Goal: Task Accomplishment & Management: Complete application form

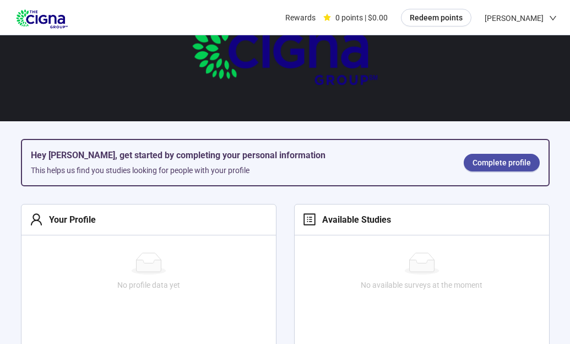
scroll to position [67, 0]
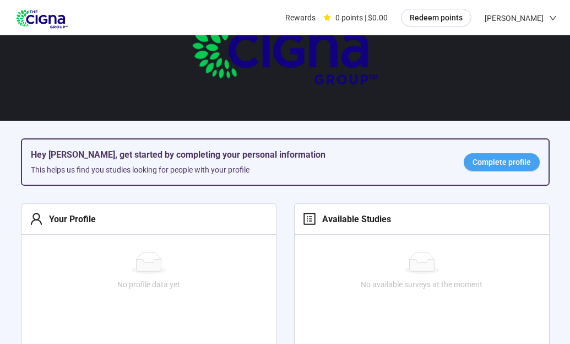
click at [499, 160] on span "Complete profile" at bounding box center [502, 162] width 58 height 12
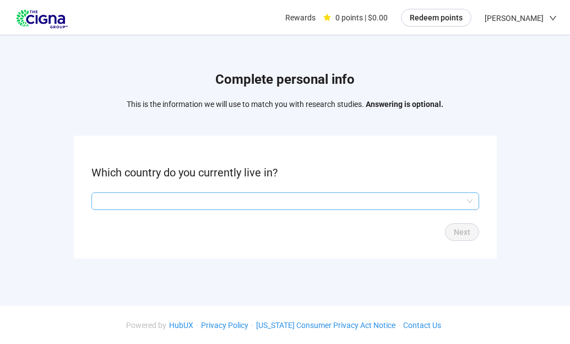
click at [104, 199] on input "search" at bounding box center [285, 201] width 375 height 17
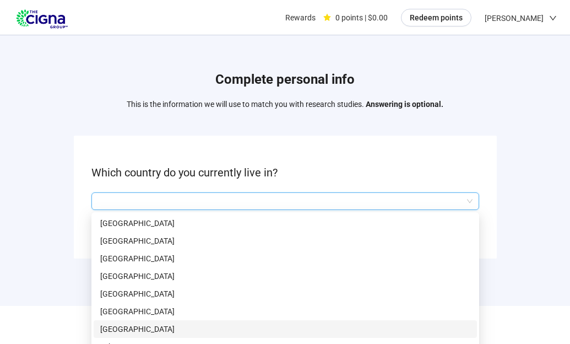
click at [122, 326] on p "[GEOGRAPHIC_DATA]" at bounding box center [285, 329] width 370 height 12
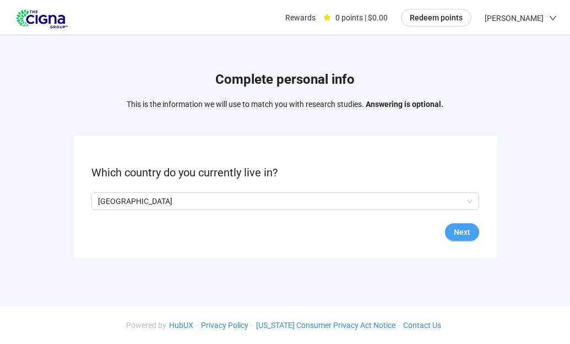
click at [457, 228] on span "Next" at bounding box center [462, 232] width 17 height 12
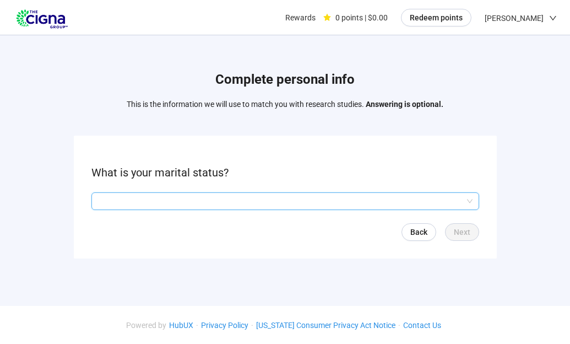
click at [102, 196] on input "search" at bounding box center [285, 201] width 375 height 17
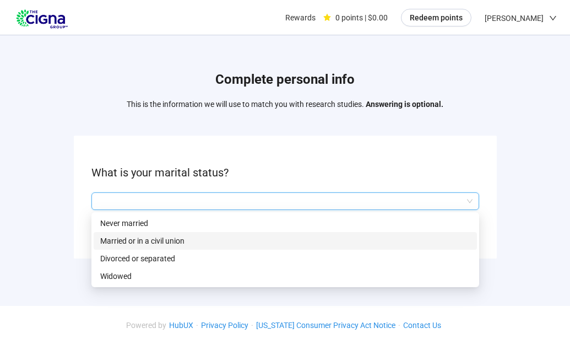
click at [107, 240] on p "Married or in a civil union" at bounding box center [285, 241] width 370 height 12
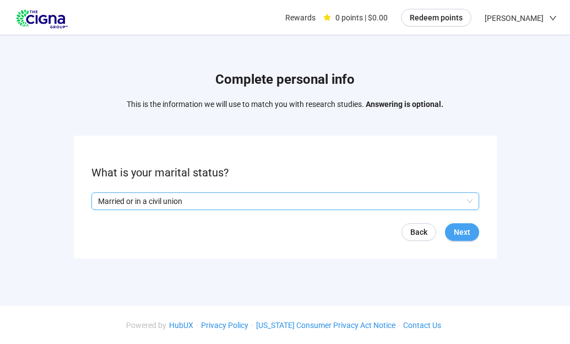
click at [464, 229] on span "Next" at bounding box center [462, 232] width 17 height 12
click at [104, 198] on input "search" at bounding box center [285, 201] width 375 height 17
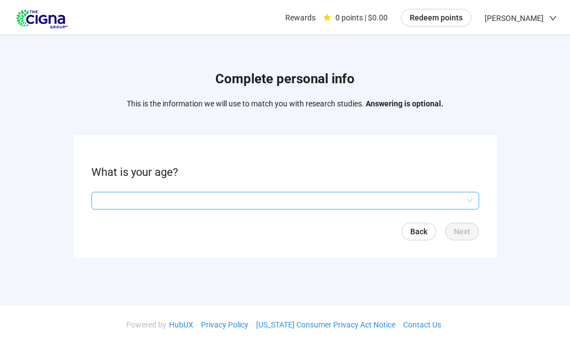
scroll to position [1, 0]
click at [101, 184] on form "What is your age? Q2hhcmFjdGVyaXN0aWNBbnN3ZXJOb2RlOjczNDdkYTZjLTExZjktNDUzMS1hN…" at bounding box center [285, 196] width 423 height 123
click at [102, 199] on input "search" at bounding box center [285, 200] width 375 height 17
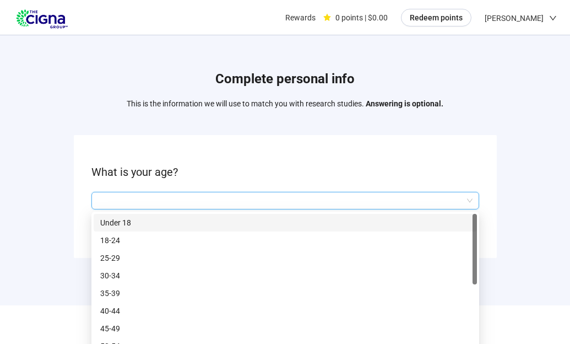
scroll to position [14, 0]
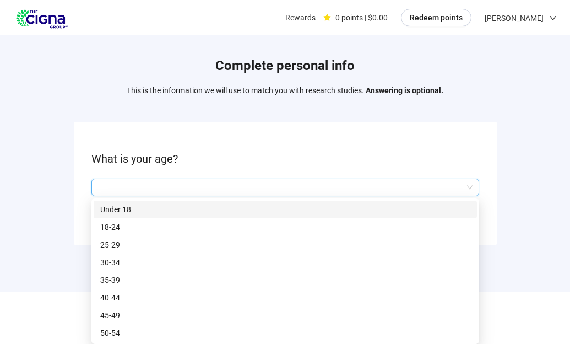
click at [471, 185] on input "search" at bounding box center [285, 187] width 375 height 17
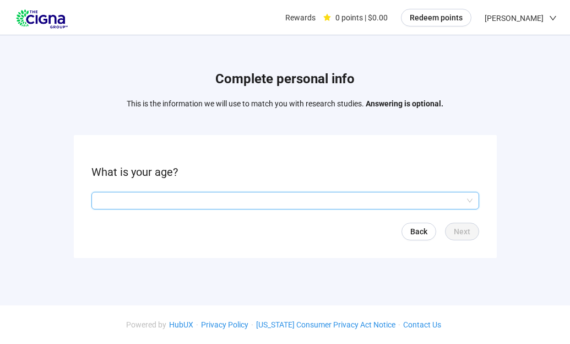
scroll to position [1, 0]
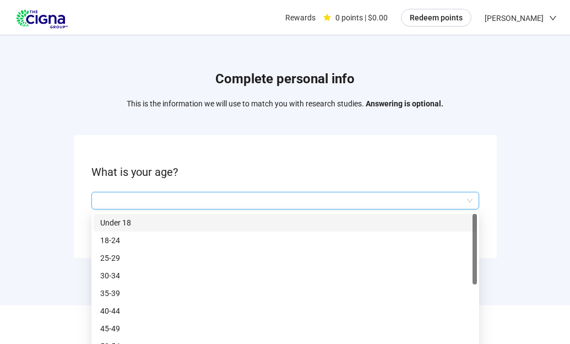
click at [104, 198] on input "search" at bounding box center [285, 200] width 375 height 17
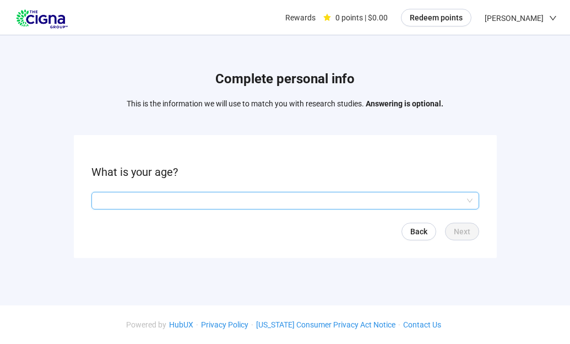
click at [101, 187] on form "What is your age? Q2hhcmFjdGVyaXN0aWNBbnN3ZXJOb2RlOjczNDdkYTZjLTExZjktNDUzMS1hN…" at bounding box center [285, 196] width 423 height 123
click at [100, 197] on input "search" at bounding box center [285, 200] width 375 height 17
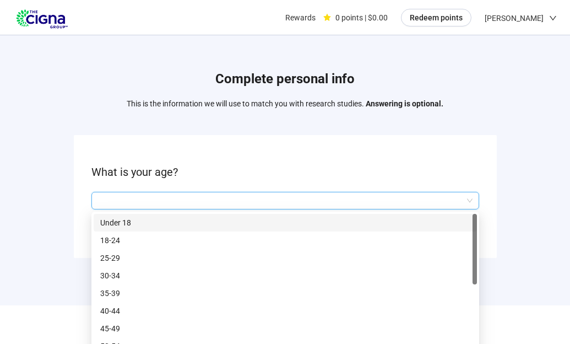
scroll to position [14, 0]
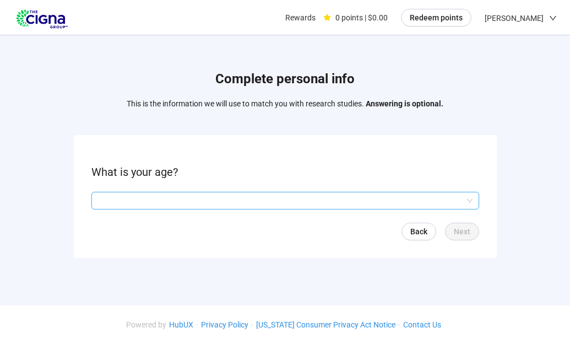
click at [113, 181] on form "What is your age? Q2hhcmFjdGVyaXN0aWNBbnN3ZXJOb2RlOjczNDdkYTZjLTExZjktNDUzMS1hN…" at bounding box center [285, 196] width 423 height 123
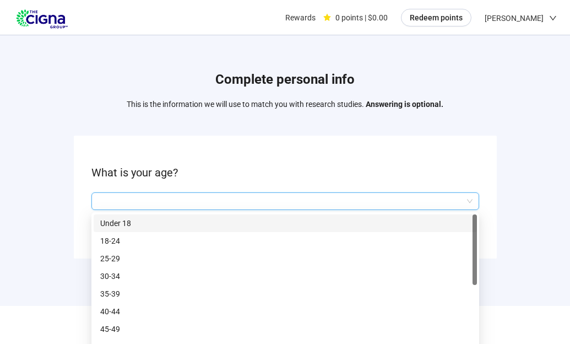
click at [106, 199] on input "search" at bounding box center [285, 201] width 375 height 17
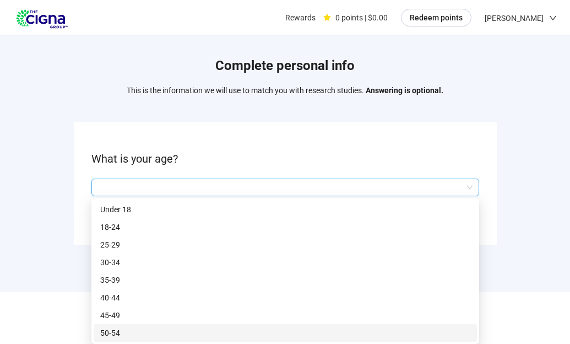
click at [117, 333] on p "50-54" at bounding box center [285, 333] width 370 height 12
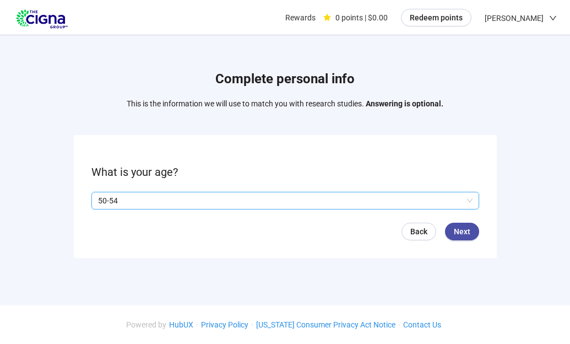
scroll to position [1, 0]
click at [120, 197] on form "What is your age? Q2hhcmFjdGVyaXN0aWNBbnN3ZXJOb2RlOmRhZTNjNmVmLTc4NGItNDlmOC05Z…" at bounding box center [285, 196] width 423 height 123
click at [121, 183] on form "What is your age? Q2hhcmFjdGVyaXN0aWNBbnN3ZXJOb2RlOmRhZTNjNmVmLTc4NGItNDlmOC05Z…" at bounding box center [285, 196] width 423 height 123
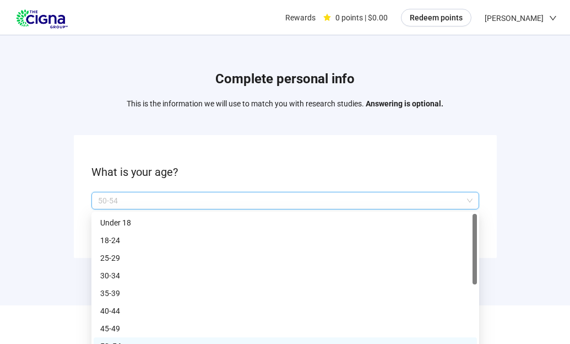
click at [121, 200] on div "50-54 Q2hhcmFjdGVyaXN0aWNBbnN3ZXJOb2RlOjAzZDM0ZGUwLTA3ZTctNGNlYS05YTMxLTY0ZTJkN…" at bounding box center [285, 201] width 388 height 18
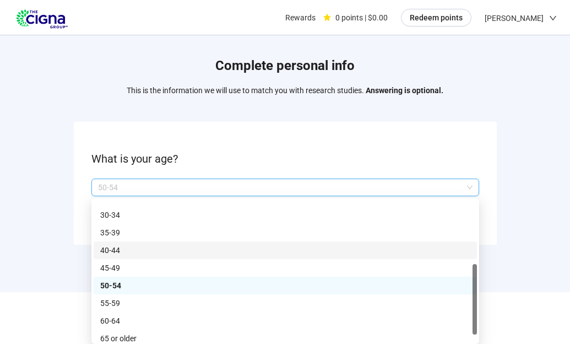
scroll to position [53, 0]
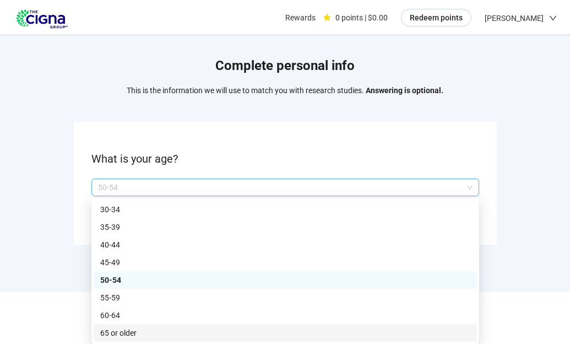
click at [121, 332] on p "65 or older" at bounding box center [285, 333] width 370 height 12
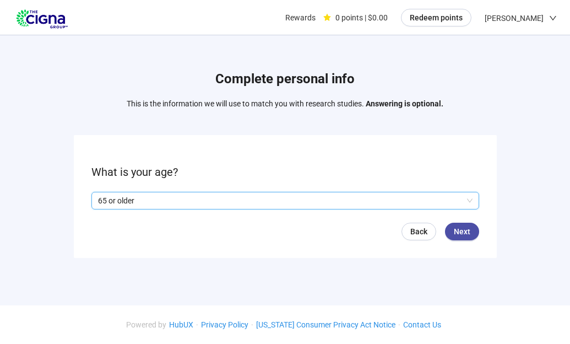
scroll to position [1, 0]
click at [458, 229] on span "Next" at bounding box center [462, 231] width 17 height 12
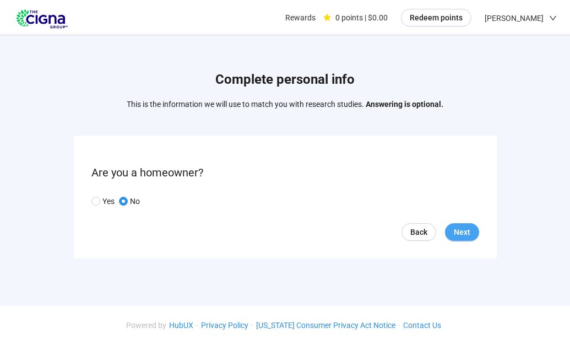
click at [465, 226] on span "Next" at bounding box center [462, 232] width 17 height 12
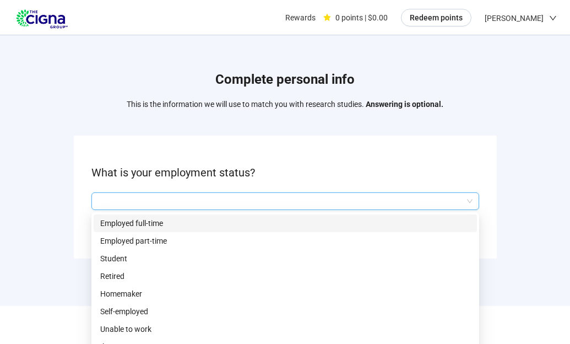
click at [104, 201] on input "search" at bounding box center [285, 201] width 375 height 17
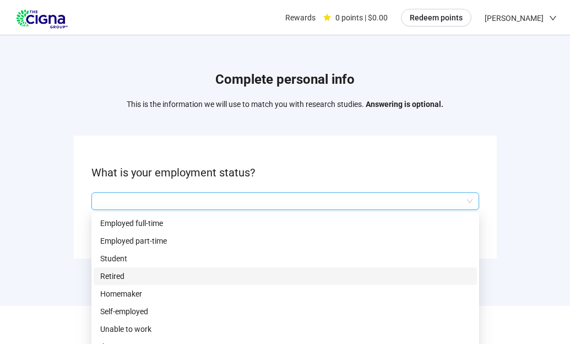
click at [116, 276] on p "Retired" at bounding box center [285, 276] width 370 height 12
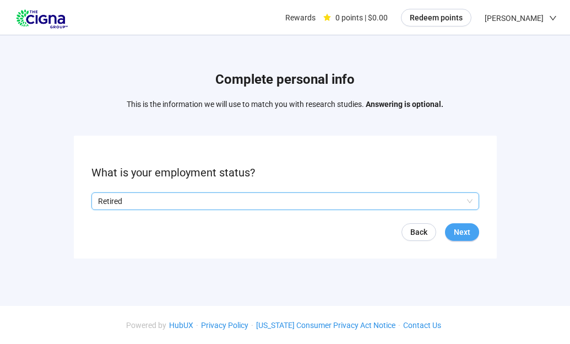
click at [458, 234] on span "Next" at bounding box center [462, 232] width 17 height 12
click at [99, 201] on input "search" at bounding box center [285, 201] width 375 height 17
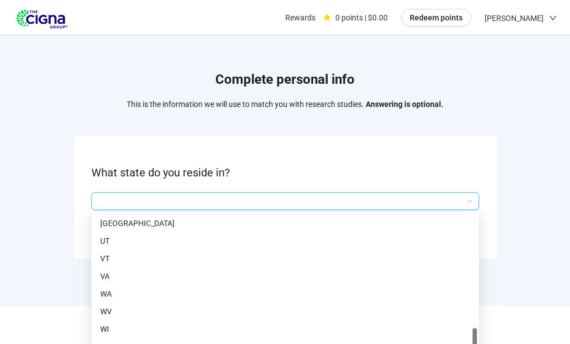
scroll to position [14, 0]
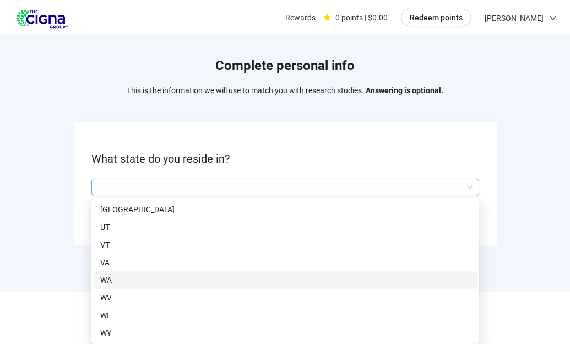
click at [109, 282] on p "WA" at bounding box center [285, 280] width 370 height 12
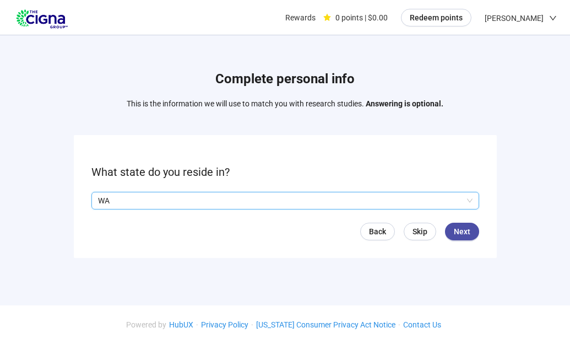
scroll to position [1, 0]
click at [464, 228] on span "Next" at bounding box center [462, 231] width 17 height 12
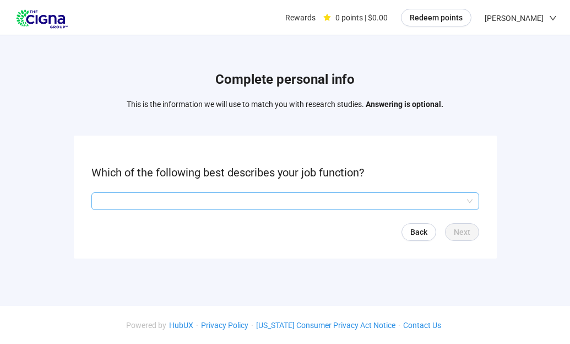
click at [472, 202] on input "search" at bounding box center [285, 201] width 375 height 17
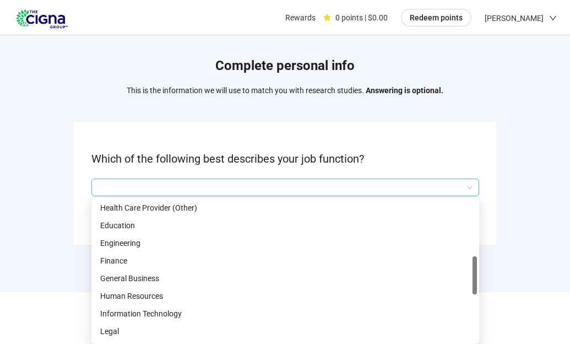
scroll to position [245, 0]
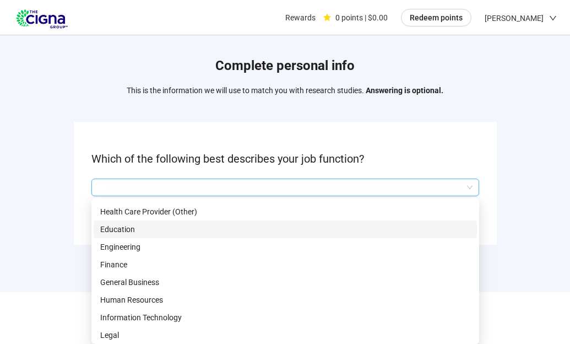
click at [116, 226] on p "Education" at bounding box center [285, 229] width 370 height 12
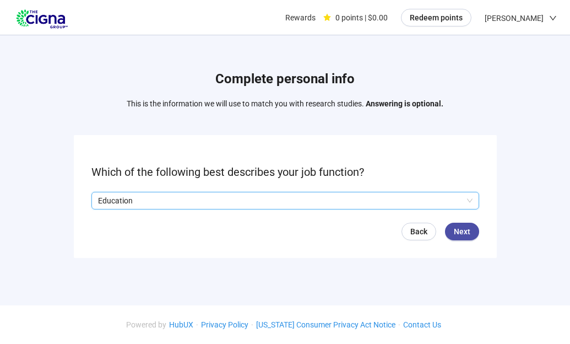
scroll to position [1, 0]
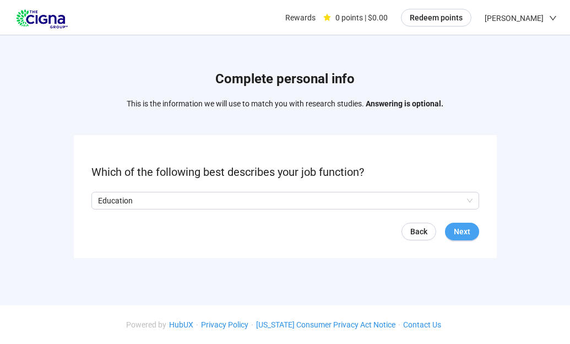
click at [466, 227] on span "Next" at bounding box center [462, 231] width 17 height 12
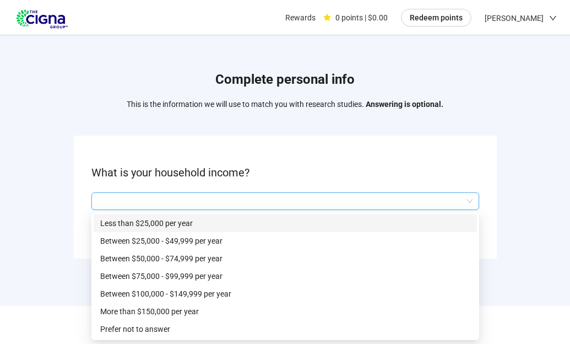
click at [104, 197] on input "search" at bounding box center [285, 201] width 375 height 17
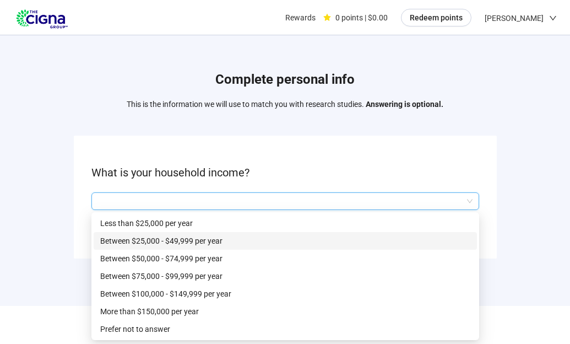
click at [115, 240] on p "Between $25,000 - $49,999 per year" at bounding box center [285, 241] width 370 height 12
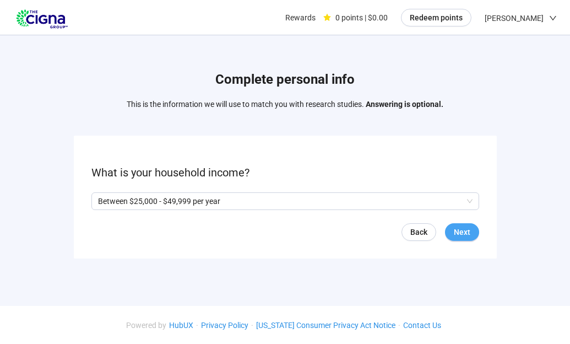
click at [467, 228] on span "Next" at bounding box center [462, 232] width 17 height 12
click at [463, 229] on span "Next" at bounding box center [462, 232] width 17 height 12
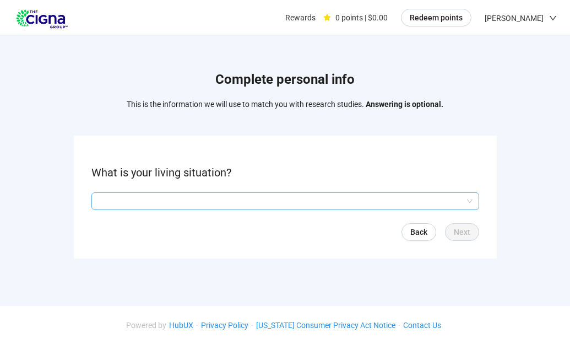
click at [469, 199] on input "search" at bounding box center [285, 201] width 375 height 17
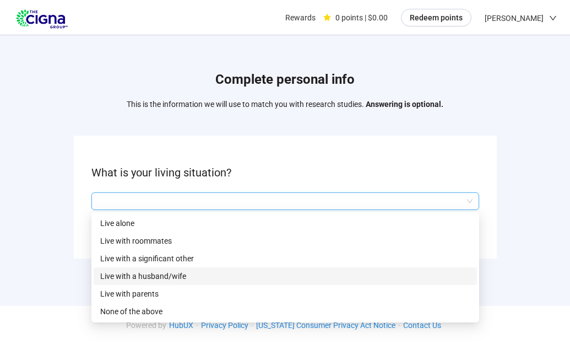
click at [170, 271] on p "Live with a husband/wife" at bounding box center [285, 276] width 370 height 12
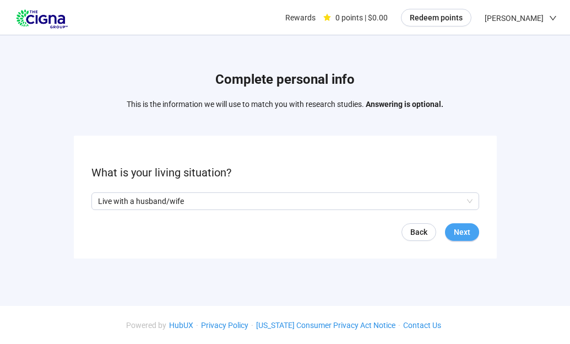
click at [463, 236] on span "Next" at bounding box center [462, 232] width 17 height 12
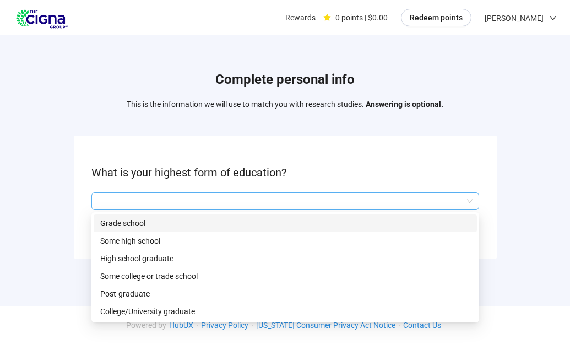
click at [473, 199] on div at bounding box center [285, 201] width 388 height 18
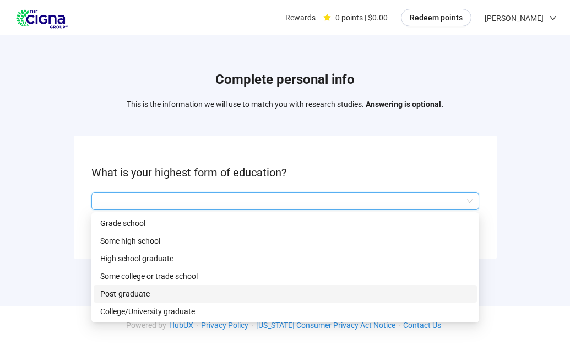
scroll to position [1, 0]
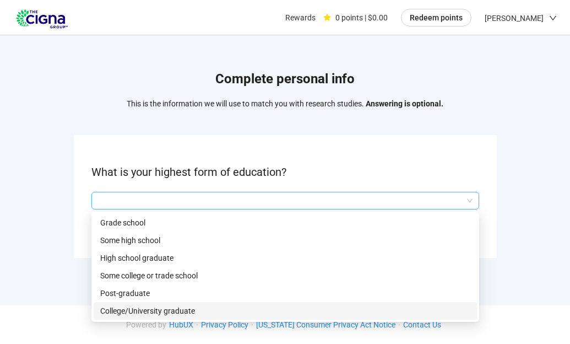
click at [179, 314] on p "College/University graduate" at bounding box center [285, 311] width 370 height 12
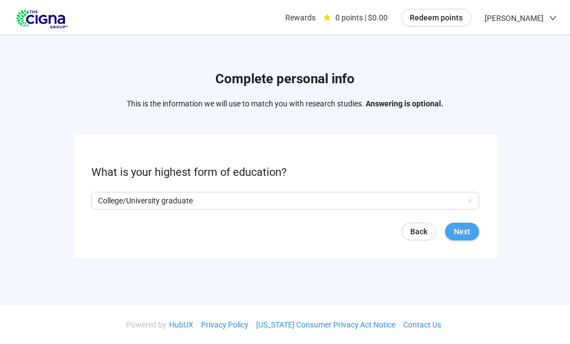
click at [463, 228] on span "Next" at bounding box center [462, 231] width 17 height 12
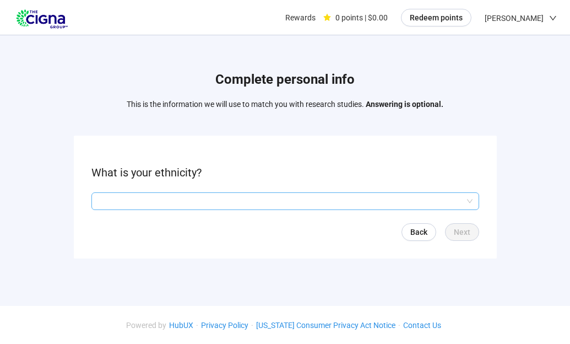
click at [469, 198] on input "search" at bounding box center [285, 201] width 375 height 17
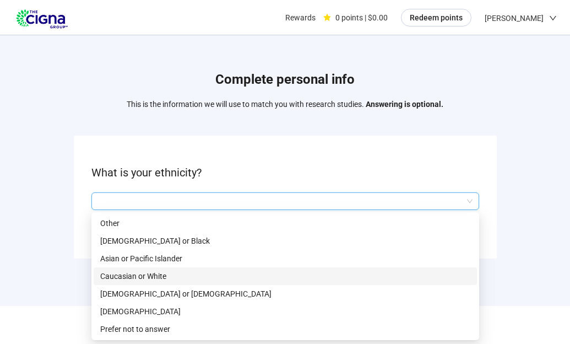
click at [155, 276] on p "Caucasian or White" at bounding box center [285, 276] width 370 height 12
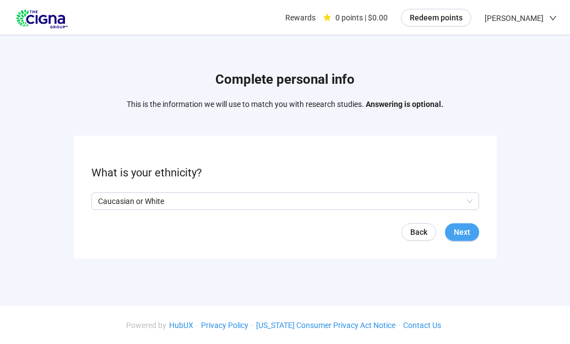
click at [465, 231] on span "Next" at bounding box center [462, 232] width 17 height 12
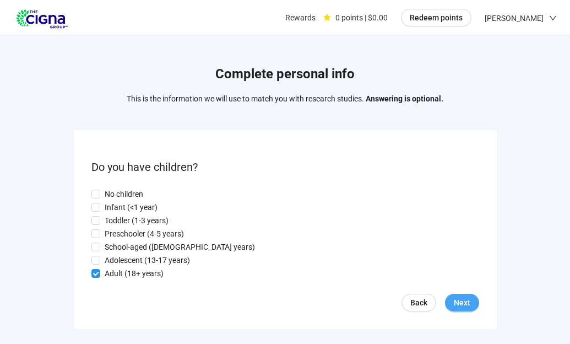
click at [466, 303] on span "Next" at bounding box center [462, 302] width 17 height 12
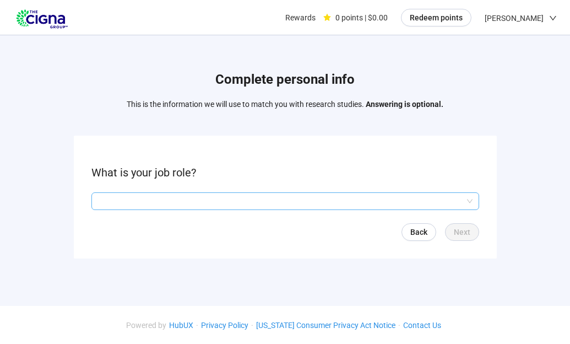
click at [471, 201] on input "search" at bounding box center [285, 201] width 375 height 17
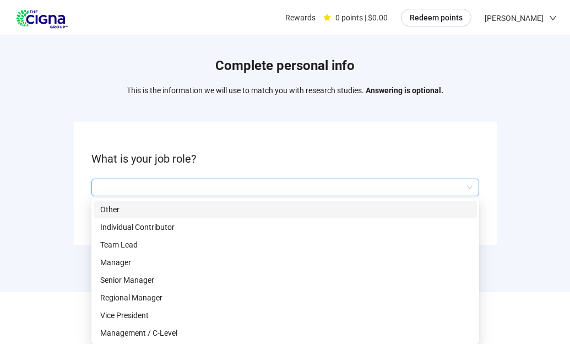
click at [111, 208] on p "Other" at bounding box center [285, 209] width 370 height 12
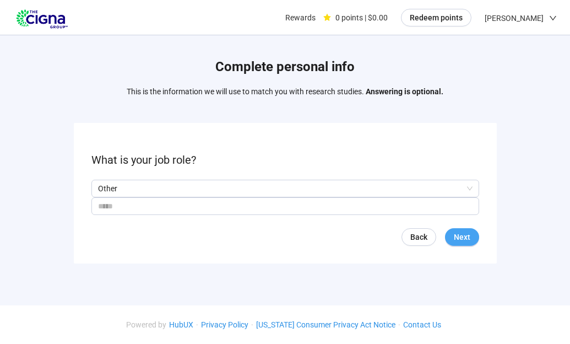
click at [461, 239] on span "Next" at bounding box center [462, 237] width 17 height 12
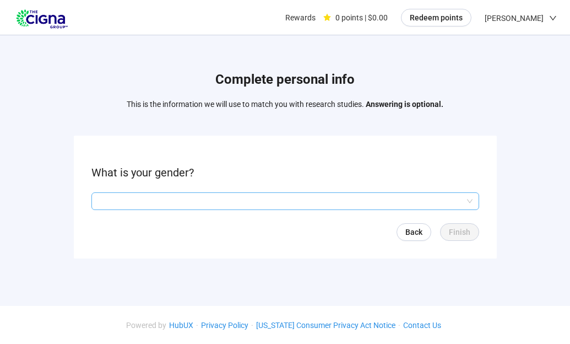
click at [470, 202] on input "search" at bounding box center [285, 201] width 375 height 17
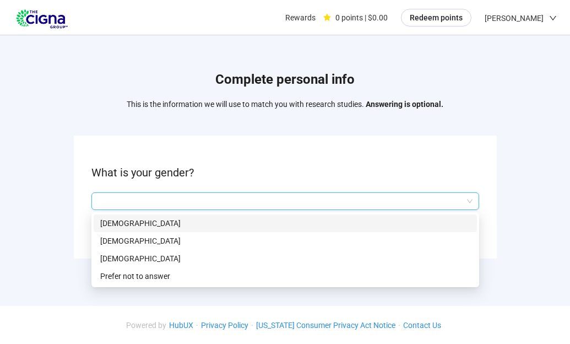
click at [112, 222] on p "[DEMOGRAPHIC_DATA]" at bounding box center [285, 223] width 370 height 12
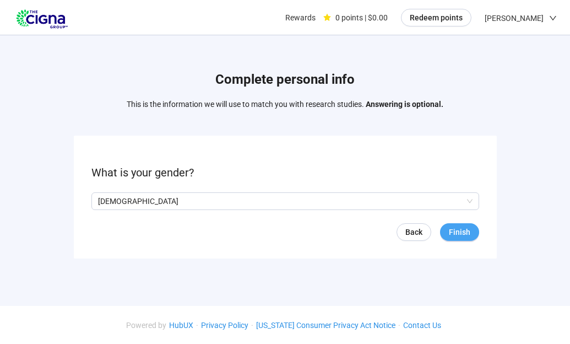
click at [464, 230] on span "Finish" at bounding box center [459, 232] width 21 height 12
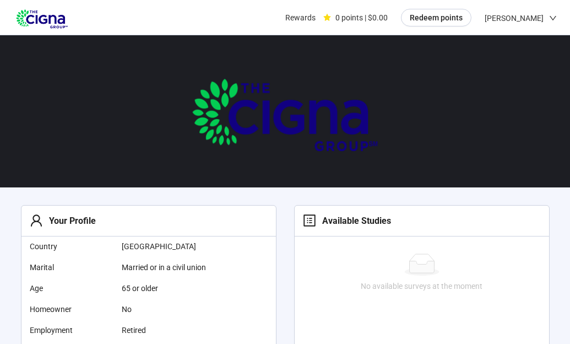
click at [404, 220] on div "Available Studies" at bounding box center [419, 221] width 233 height 14
click at [393, 221] on div "Available Studies" at bounding box center [419, 221] width 233 height 14
click at [309, 221] on icon "profile" at bounding box center [309, 220] width 13 height 13
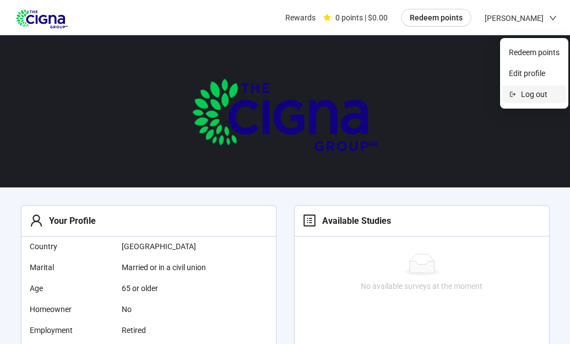
click at [538, 93] on span "Log out" at bounding box center [540, 94] width 39 height 12
